Goal: Information Seeking & Learning: Learn about a topic

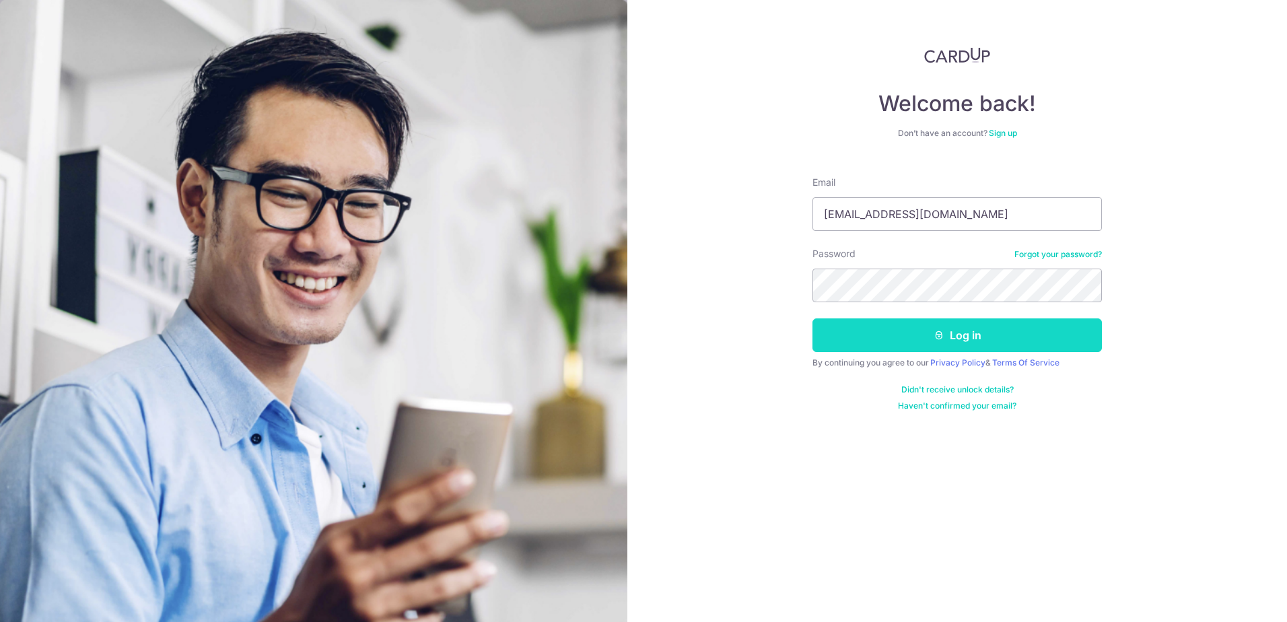
click at [918, 342] on button "Log in" at bounding box center [956, 335] width 289 height 34
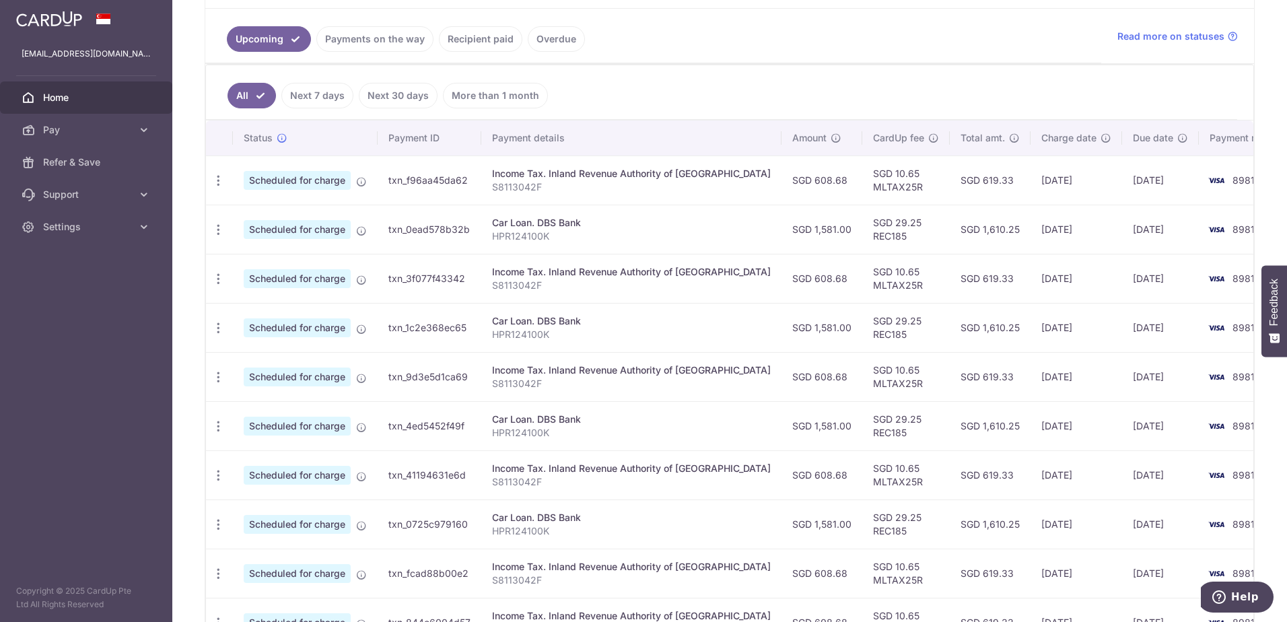
scroll to position [393, 0]
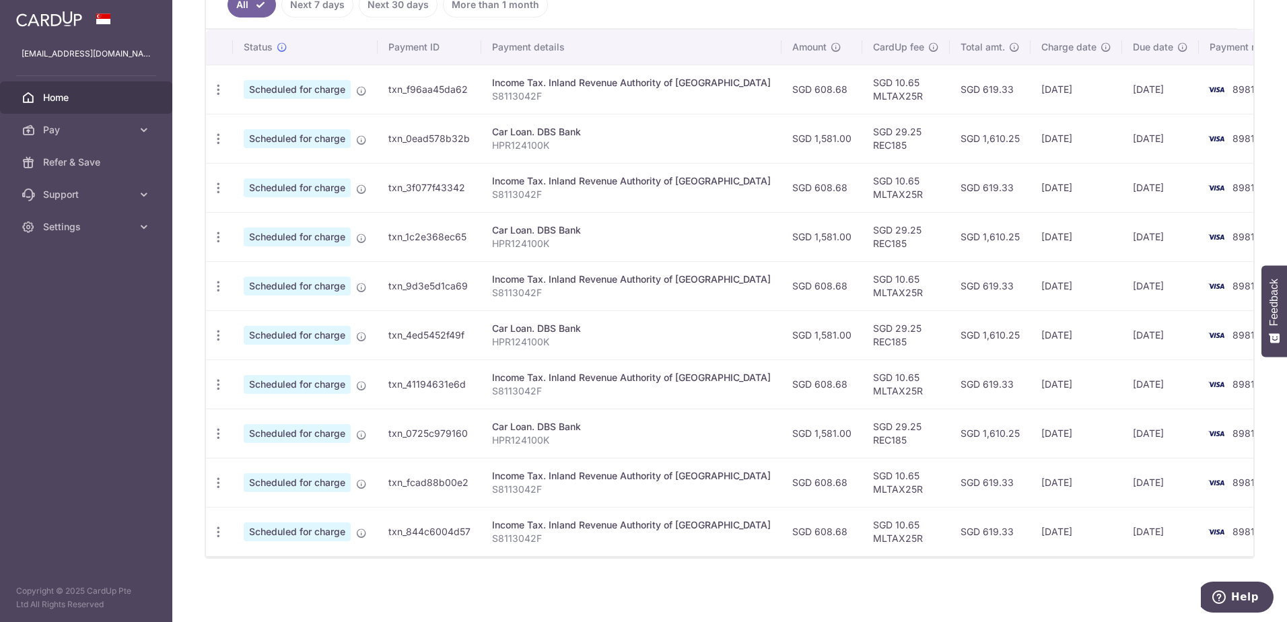
click at [862, 436] on td "SGD 29.25 REC185" at bounding box center [906, 433] width 88 height 49
copy td "REC185"
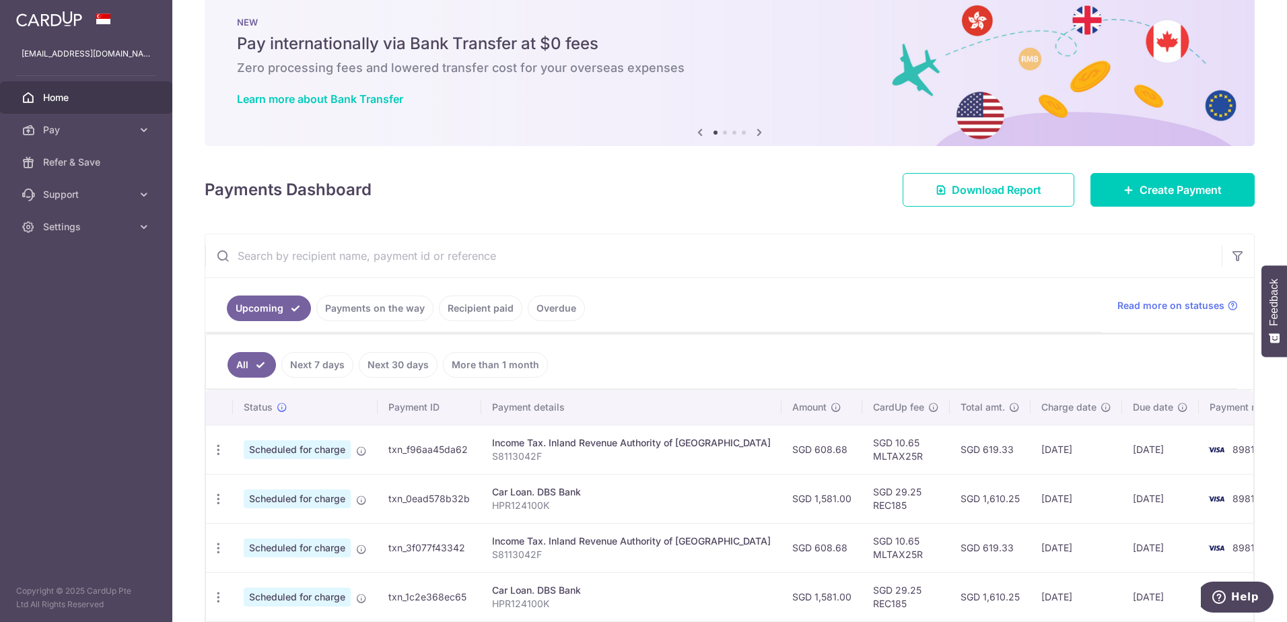
scroll to position [0, 0]
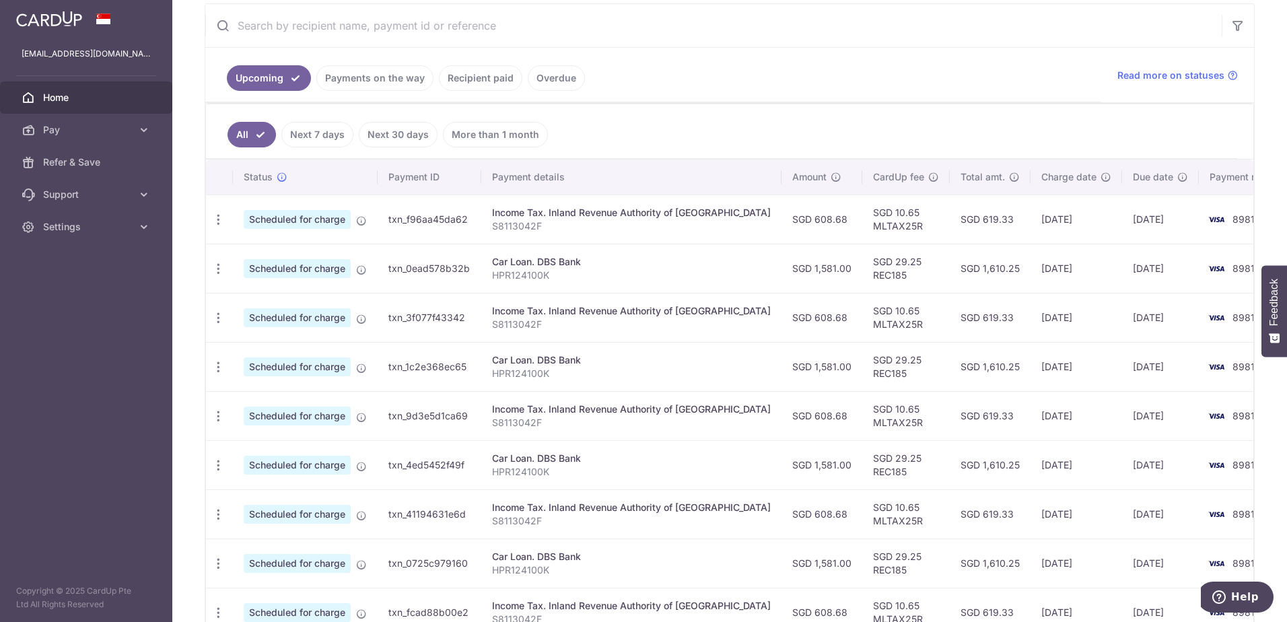
scroll to position [393, 0]
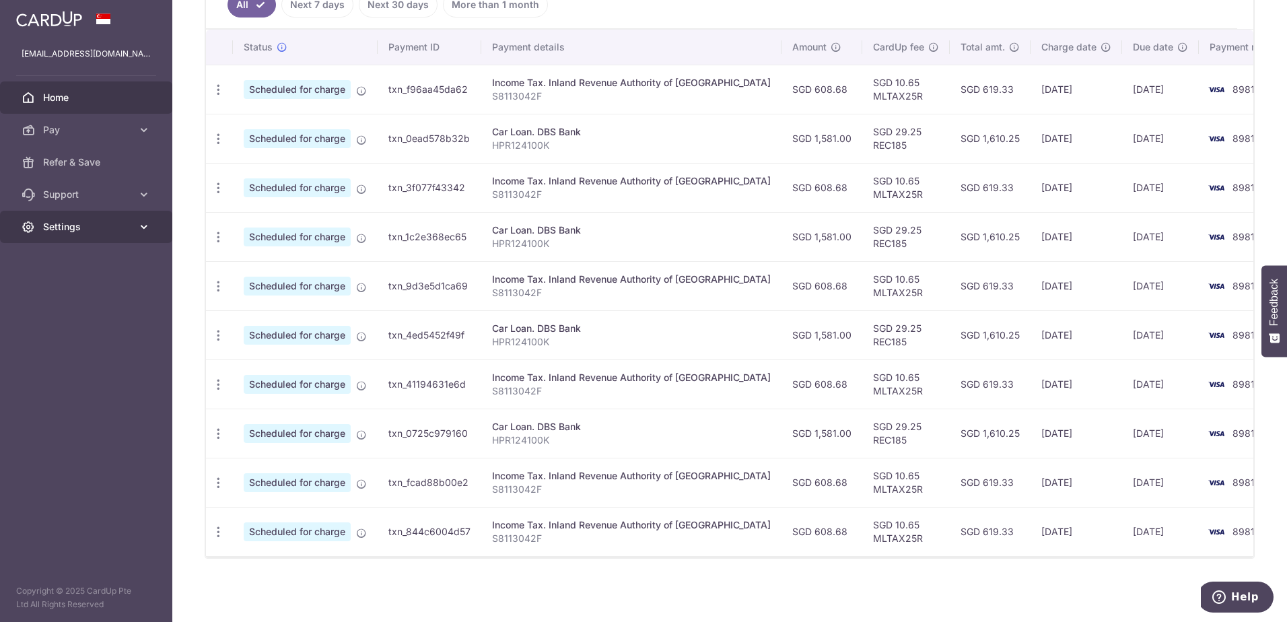
click at [92, 235] on link "Settings" at bounding box center [86, 227] width 172 height 32
click at [139, 197] on icon at bounding box center [143, 194] width 13 height 13
click at [83, 223] on span "FAQ" at bounding box center [87, 226] width 89 height 13
